Goal: Task Accomplishment & Management: Use online tool/utility

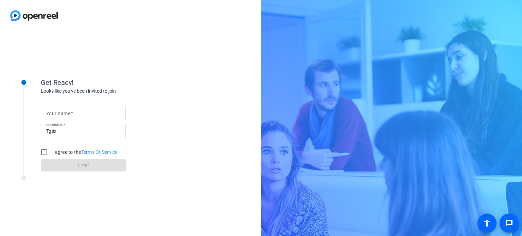
click at [76, 116] on input "Your name" at bounding box center [83, 113] width 74 height 8
type input "[PERSON_NAME]"
click at [41, 151] on input "I agree to the Terms Of Service" at bounding box center [44, 152] width 14 height 14
checkbox input "true"
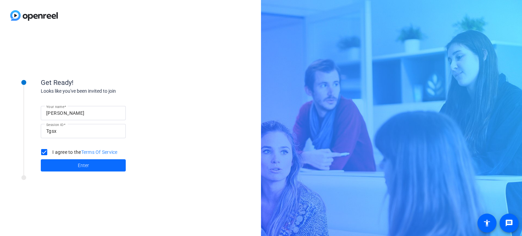
click at [86, 167] on span "Enter" at bounding box center [83, 165] width 11 height 7
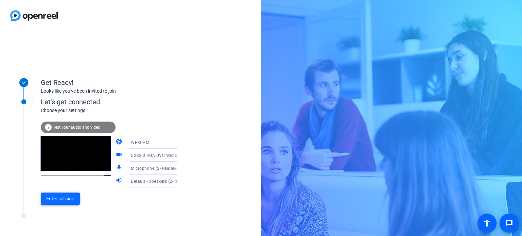
click at [62, 203] on span at bounding box center [60, 199] width 39 height 16
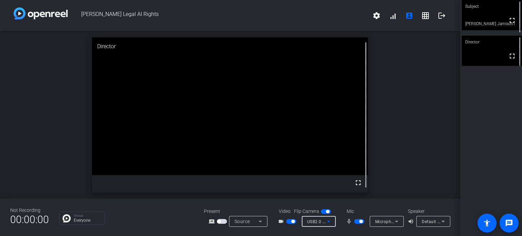
click at [330, 220] on icon at bounding box center [329, 221] width 8 height 8
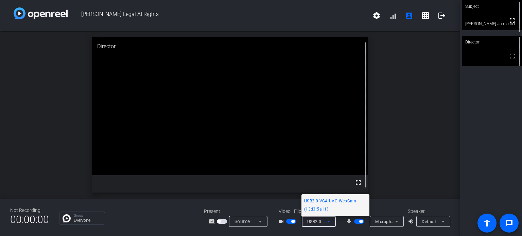
click at [441, 15] on div at bounding box center [261, 118] width 522 height 236
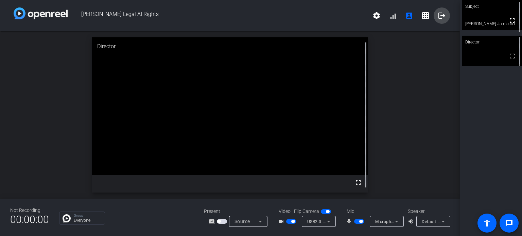
click at [441, 16] on mat-icon "logout" at bounding box center [442, 16] width 8 height 8
